Goal: Download file/media

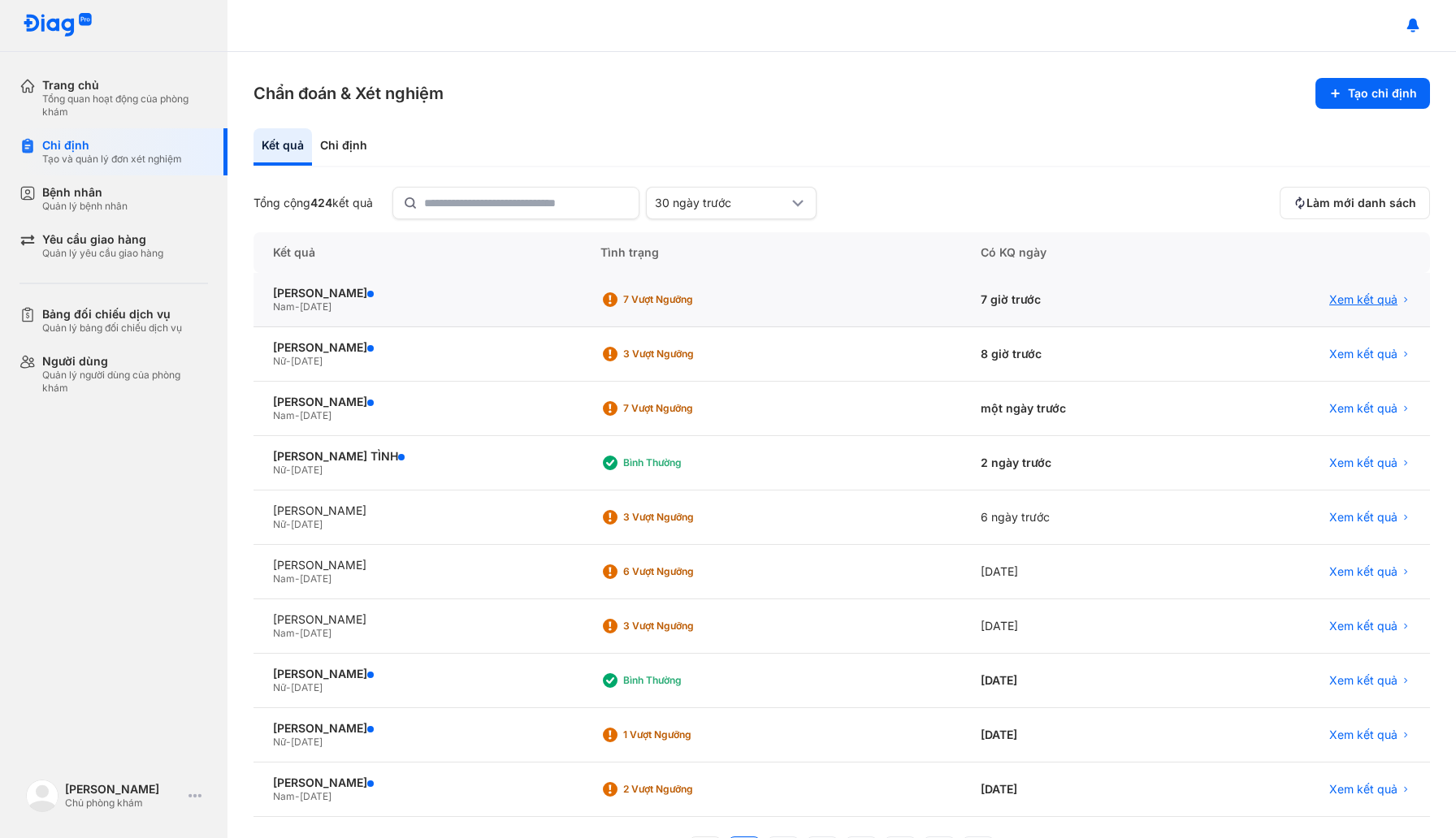
click at [1350, 296] on span "Xem kết quả" at bounding box center [1363, 299] width 69 height 15
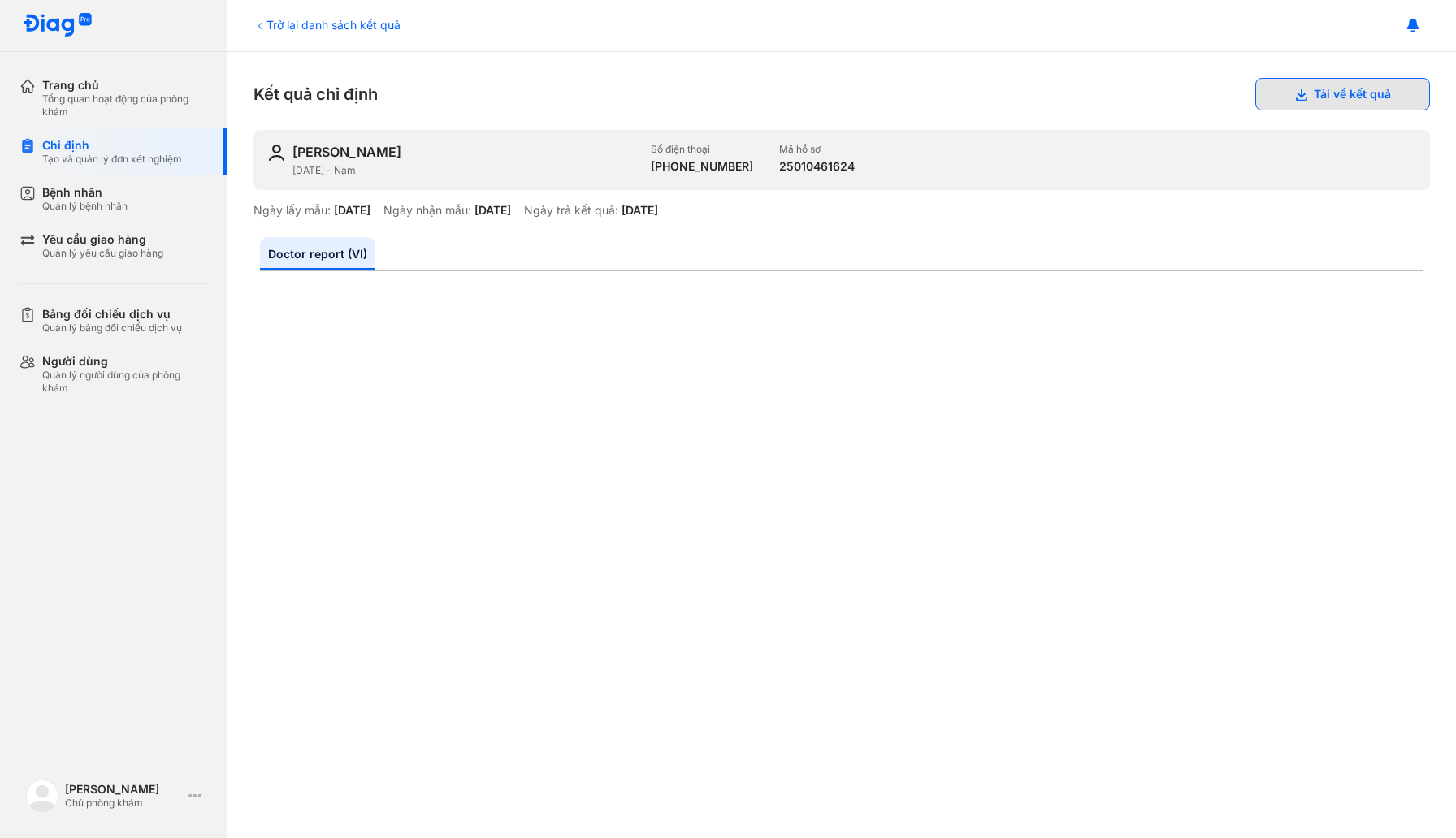
click at [1345, 99] on button "Tải về kết quả" at bounding box center [1343, 94] width 175 height 33
